Goal: Information Seeking & Learning: Learn about a topic

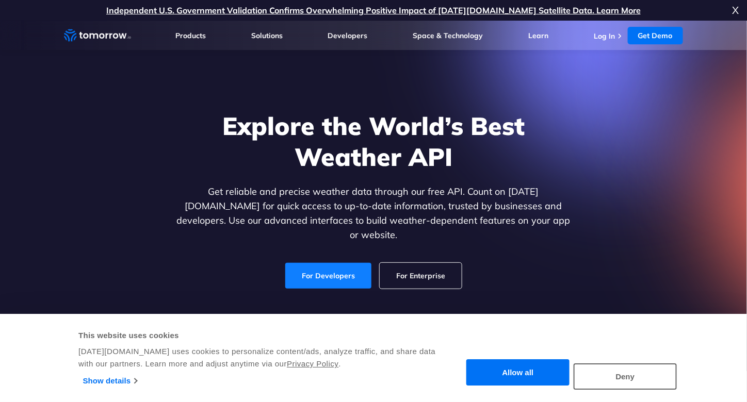
click at [342, 276] on link "For Developers" at bounding box center [328, 276] width 86 height 26
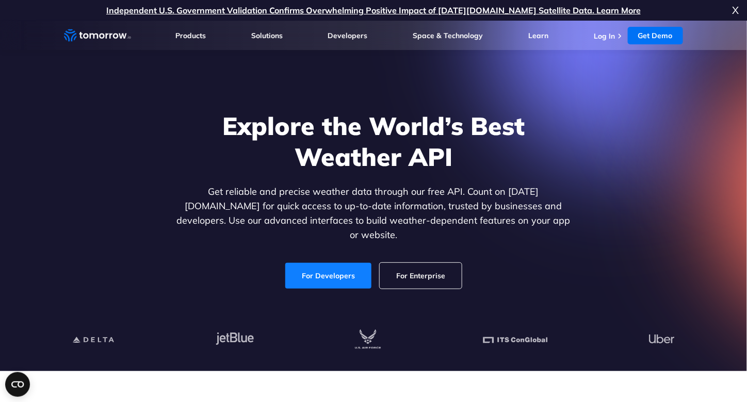
click at [312, 264] on link "For Developers" at bounding box center [328, 276] width 86 height 26
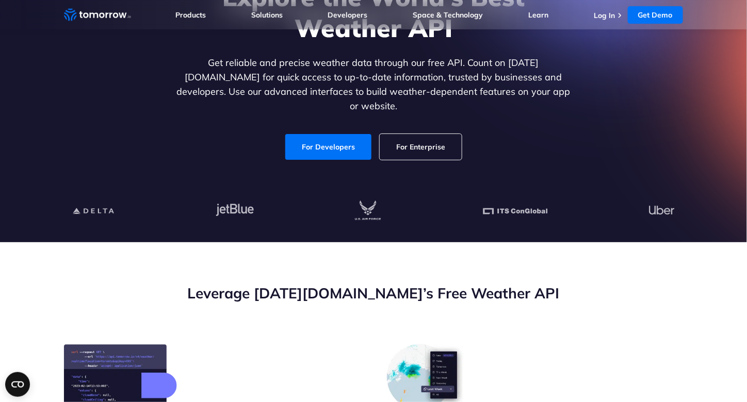
scroll to position [129, 0]
click at [300, 141] on link "For Developers" at bounding box center [328, 147] width 86 height 26
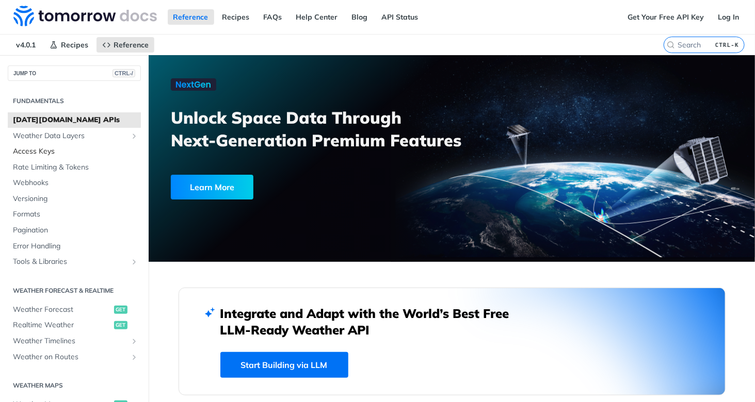
click at [37, 152] on span "Access Keys" at bounding box center [75, 152] width 125 height 10
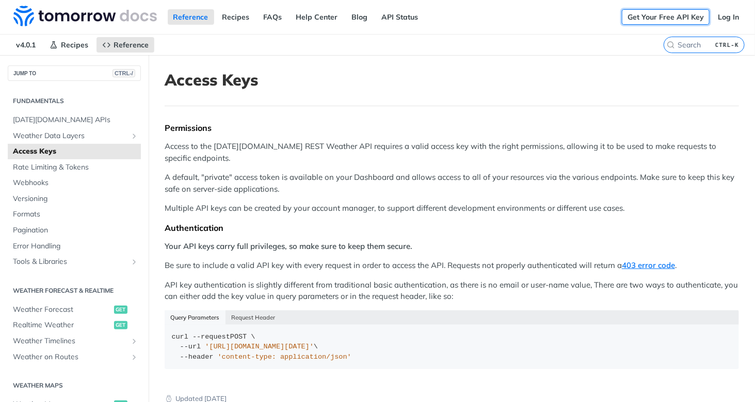
click at [642, 20] on link "Get Your Free API Key" at bounding box center [666, 16] width 88 height 15
click at [673, 15] on link "Get Your Free API Key" at bounding box center [666, 16] width 88 height 15
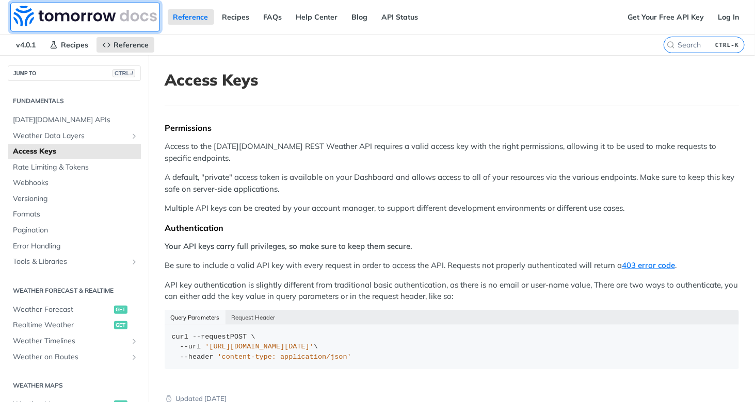
click at [42, 13] on img at bounding box center [84, 16] width 143 height 21
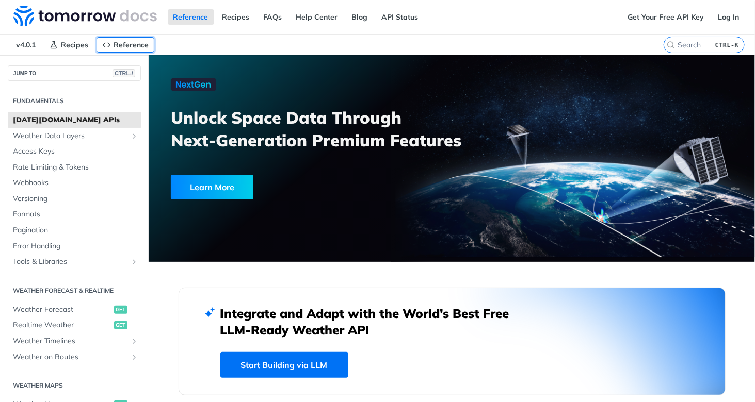
click at [112, 42] on link "Reference" at bounding box center [125, 44] width 58 height 15
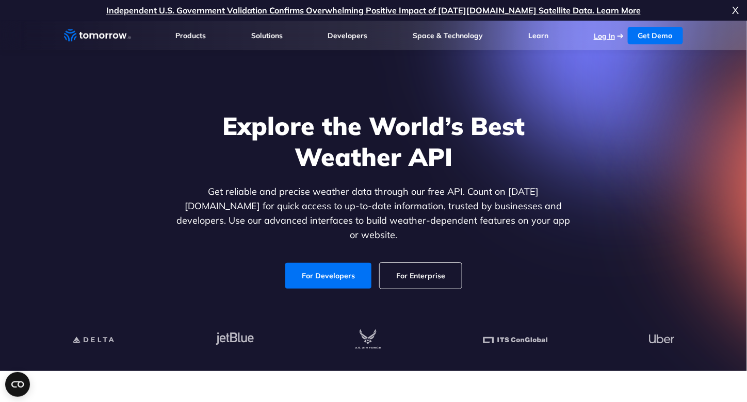
click at [608, 34] on link "Log In" at bounding box center [604, 35] width 21 height 9
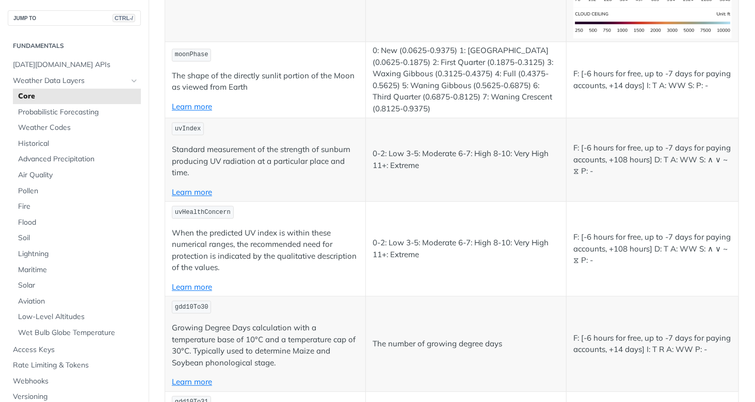
scroll to position [4386, 0]
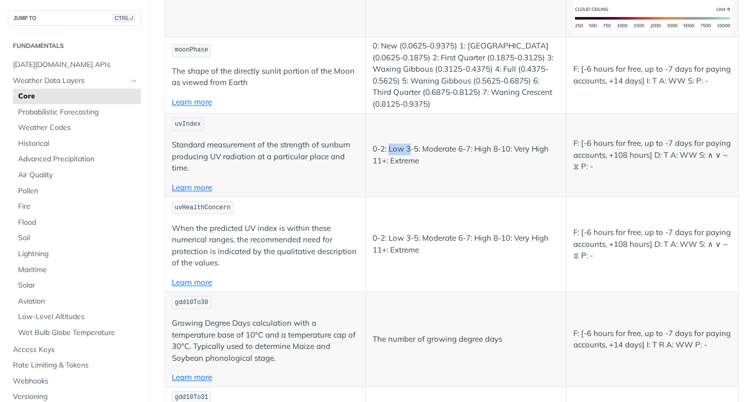
drag, startPoint x: 386, startPoint y: 134, endPoint x: 409, endPoint y: 134, distance: 22.7
click at [409, 144] on p "0-2: Low 3-5: Moderate 6-7: High 8-10: Very High 11+: Extreme" at bounding box center [466, 155] width 187 height 23
drag, startPoint x: 435, startPoint y: 131, endPoint x: 469, endPoint y: 127, distance: 33.7
click at [469, 127] on td "0-2: Low 3-5: Moderate 6-7: High 8-10: Very High 11+: Extreme" at bounding box center [466, 156] width 201 height 84
drag, startPoint x: 479, startPoint y: 127, endPoint x: 519, endPoint y: 131, distance: 39.9
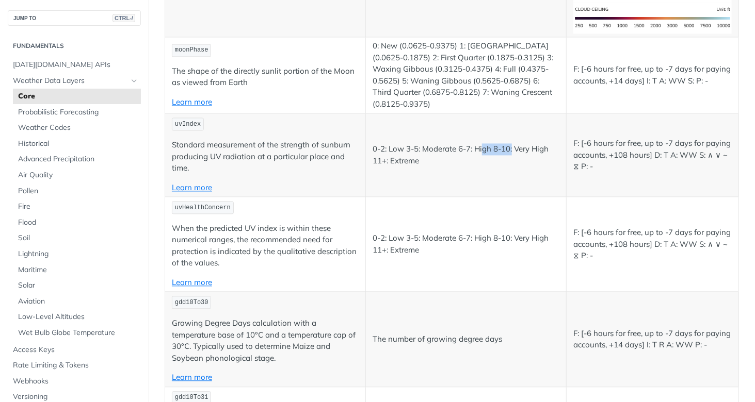
click at [512, 131] on td "0-2: Low 3-5: Moderate 6-7: High 8-10: Very High 11+: Extreme" at bounding box center [466, 156] width 201 height 84
click at [541, 144] on p "0-2: Low 3-5: Moderate 6-7: High 8-10: Very High 11+: Extreme" at bounding box center [466, 155] width 187 height 23
drag, startPoint x: 369, startPoint y: 148, endPoint x: 360, endPoint y: 148, distance: 9.3
click at [366, 148] on td "0-2: Low 3-5: Moderate 6-7: High 8-10: Very High 11+: Extreme" at bounding box center [466, 156] width 201 height 84
click at [345, 157] on p "Standard measurement of the strength of sunburn producing UV radiation at a par…" at bounding box center [265, 157] width 187 height 35
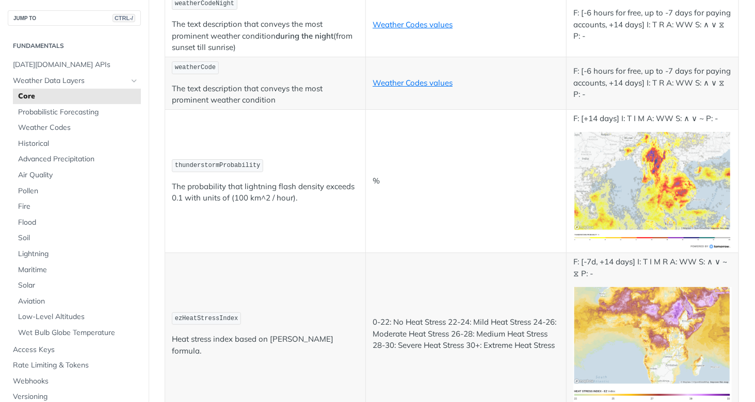
scroll to position [5263, 0]
